Goal: Information Seeking & Learning: Learn about a topic

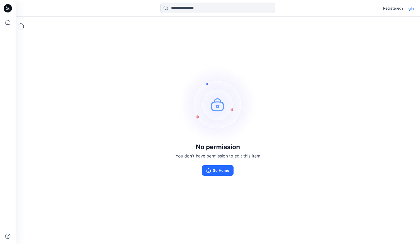
click at [408, 8] on p "Login" at bounding box center [409, 8] width 9 height 5
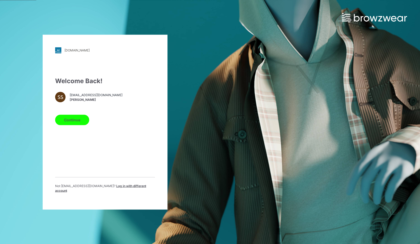
click at [78, 120] on button "Continue" at bounding box center [72, 120] width 34 height 10
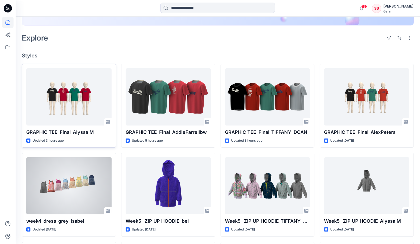
scroll to position [109, 0]
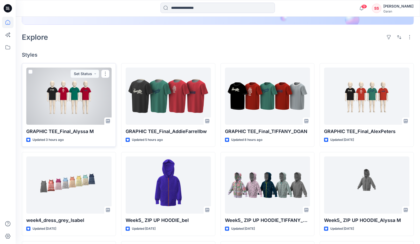
click at [79, 101] on div at bounding box center [68, 96] width 85 height 57
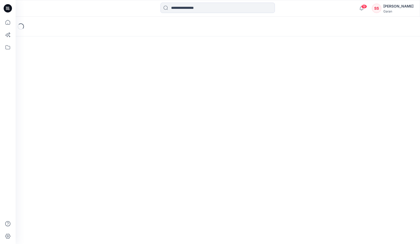
click at [79, 101] on div "Loading..." at bounding box center [218, 131] width 405 height 228
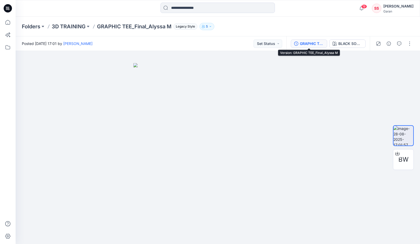
click at [308, 45] on div "GRAPHIC TEE_Final_Alyssa M" at bounding box center [312, 44] width 24 height 6
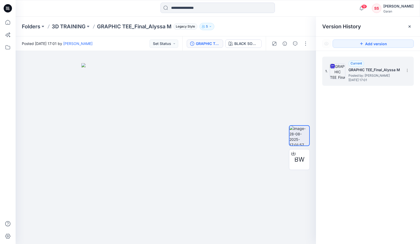
click at [341, 74] on img at bounding box center [338, 72] width 16 height 16
click at [120, 28] on p "GRAPHIC TEE_Final_Alyssa M" at bounding box center [134, 26] width 74 height 7
click at [73, 27] on p "3D TRAINING" at bounding box center [69, 26] width 34 height 7
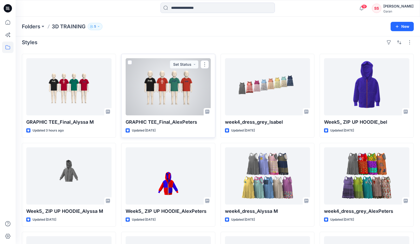
scroll to position [7, 0]
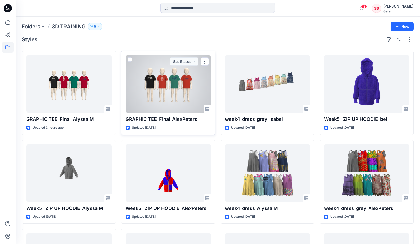
click at [162, 96] on div at bounding box center [168, 83] width 85 height 57
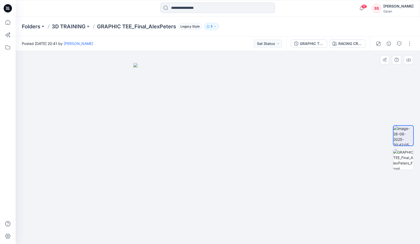
drag, startPoint x: 211, startPoint y: 184, endPoint x: 173, endPoint y: 190, distance: 37.8
click at [404, 160] on img at bounding box center [404, 160] width 20 height 20
click at [111, 24] on p "GRAPHIC TEE_Final_AlexPeters" at bounding box center [136, 26] width 79 height 7
click at [67, 25] on p "3D TRAINING" at bounding box center [69, 26] width 34 height 7
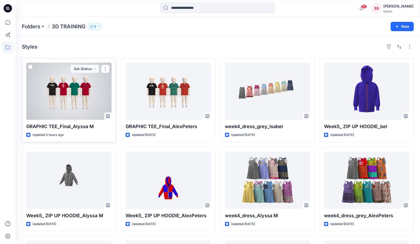
click at [67, 97] on div at bounding box center [68, 91] width 85 height 57
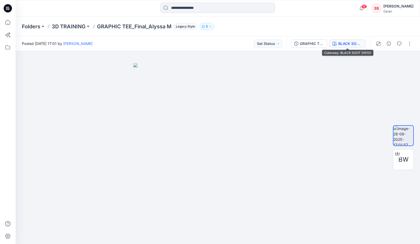
click at [345, 42] on div "BLACK SOOT 210131" at bounding box center [351, 44] width 24 height 6
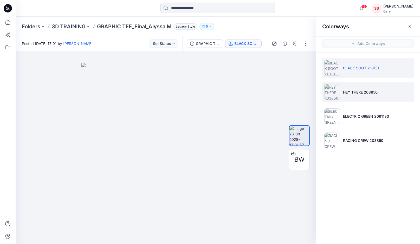
click at [330, 92] on img at bounding box center [333, 92] width 16 height 16
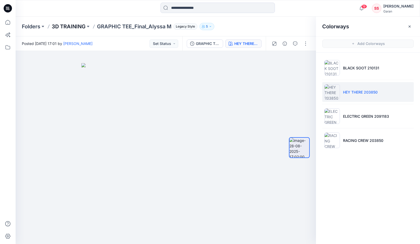
click at [62, 26] on p "3D TRAINING" at bounding box center [69, 26] width 34 height 7
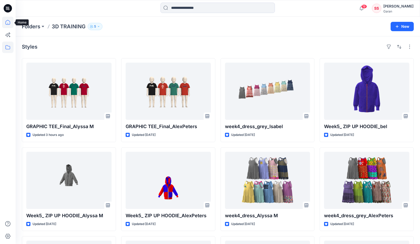
click at [9, 23] on icon at bounding box center [7, 22] width 11 height 11
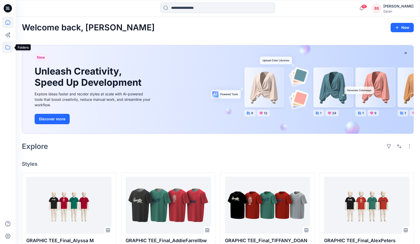
click at [8, 47] on icon at bounding box center [7, 47] width 11 height 11
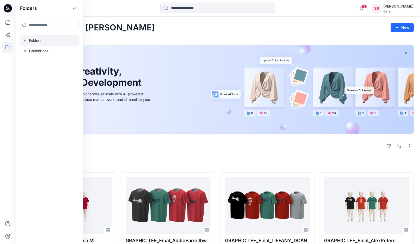
click at [41, 42] on div at bounding box center [49, 40] width 59 height 10
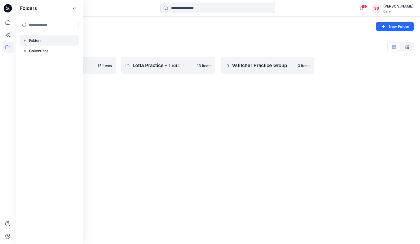
click at [149, 114] on div "Folders New Folder Folders List 3D TRAINING 15 items Lotta Practice - TEST 13 i…" at bounding box center [218, 131] width 405 height 228
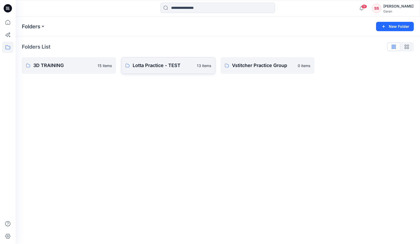
click at [162, 67] on p "Lotta Practice - TEST" at bounding box center [163, 65] width 61 height 7
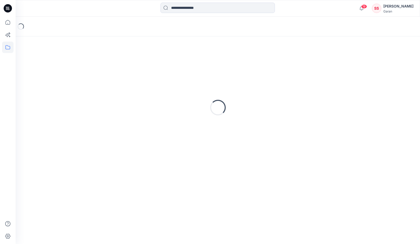
click at [162, 67] on div "Loading..." at bounding box center [218, 108] width 392 height 130
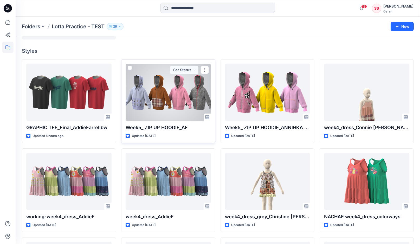
scroll to position [36, 0]
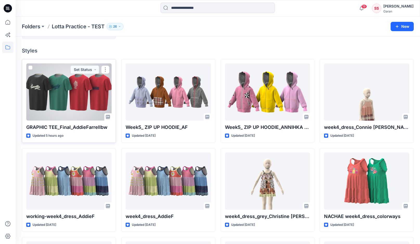
click at [81, 104] on div at bounding box center [68, 92] width 85 height 57
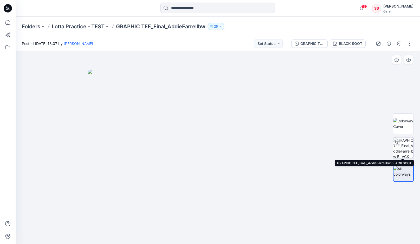
click at [405, 148] on img at bounding box center [404, 148] width 20 height 20
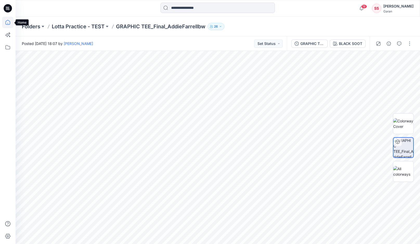
click at [8, 21] on icon at bounding box center [7, 22] width 11 height 11
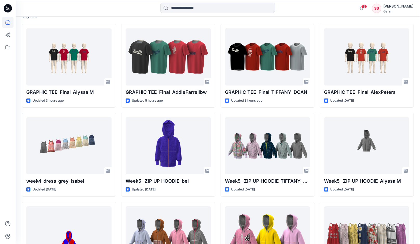
scroll to position [153, 0]
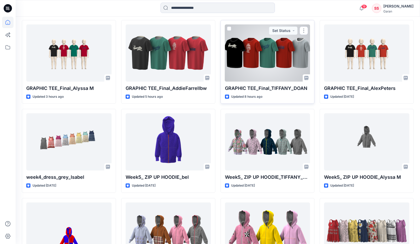
click at [240, 55] on div at bounding box center [267, 52] width 85 height 57
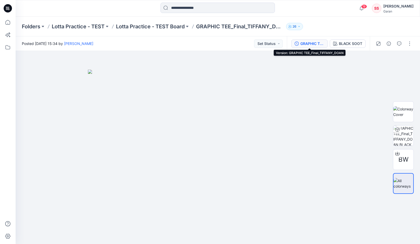
click at [310, 43] on div "GRAPHIC TEE_Final_TIFFANY_DOAN" at bounding box center [313, 44] width 24 height 6
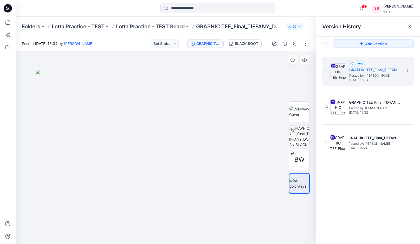
click at [254, 76] on img at bounding box center [166, 157] width 260 height 175
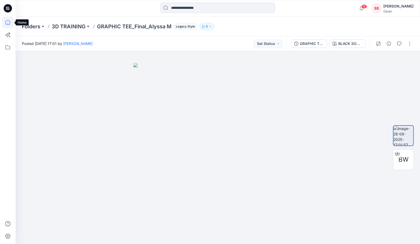
click at [9, 23] on icon at bounding box center [7, 22] width 11 height 11
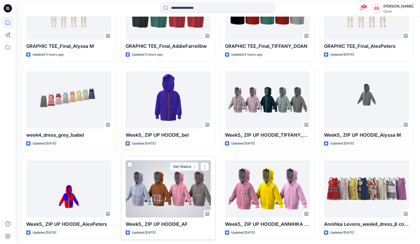
scroll to position [198, 0]
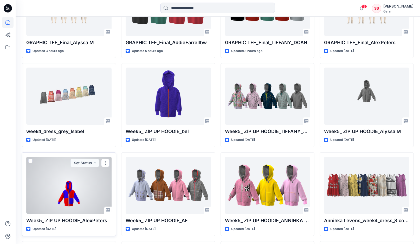
click at [74, 194] on div at bounding box center [68, 185] width 85 height 57
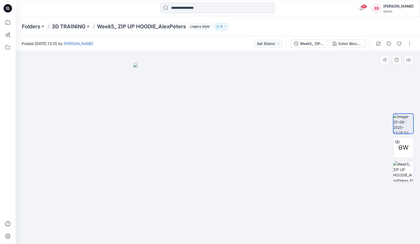
click at [218, 171] on img at bounding box center [218, 153] width 169 height 181
click at [401, 174] on img at bounding box center [404, 172] width 20 height 20
click at [227, 205] on img at bounding box center [218, 147] width 250 height 193
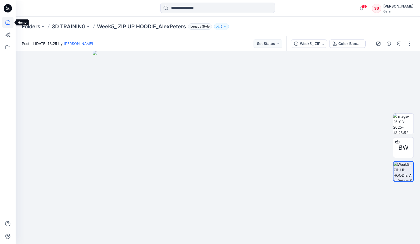
click at [9, 21] on icon at bounding box center [7, 22] width 11 height 11
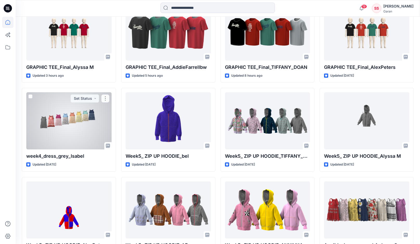
scroll to position [179, 0]
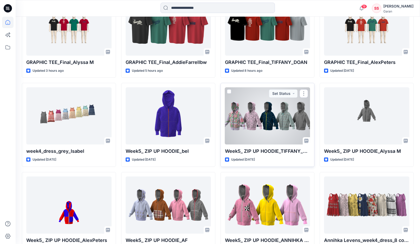
click at [234, 115] on div at bounding box center [267, 115] width 85 height 57
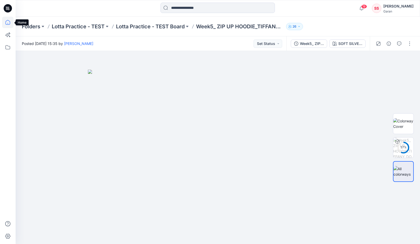
click at [9, 23] on icon at bounding box center [7, 22] width 11 height 11
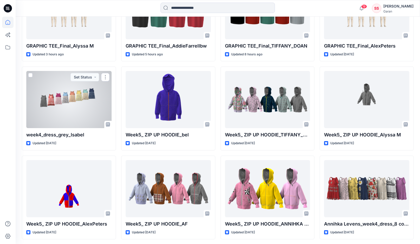
scroll to position [209, 0]
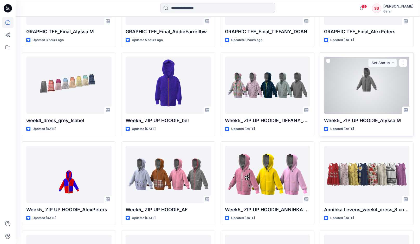
click at [358, 83] on div at bounding box center [366, 85] width 85 height 57
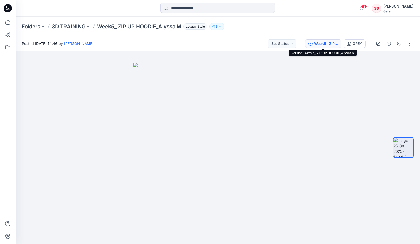
click at [322, 43] on div "Week5_ ZIP UP HOODIE_Alyssa M" at bounding box center [327, 44] width 24 height 6
